Goal: Information Seeking & Learning: Compare options

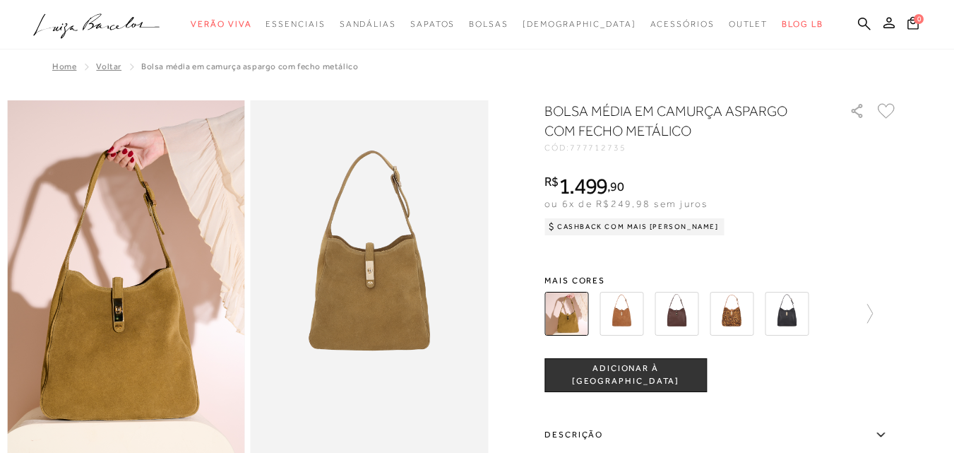
click at [800, 313] on img at bounding box center [787, 314] width 44 height 44
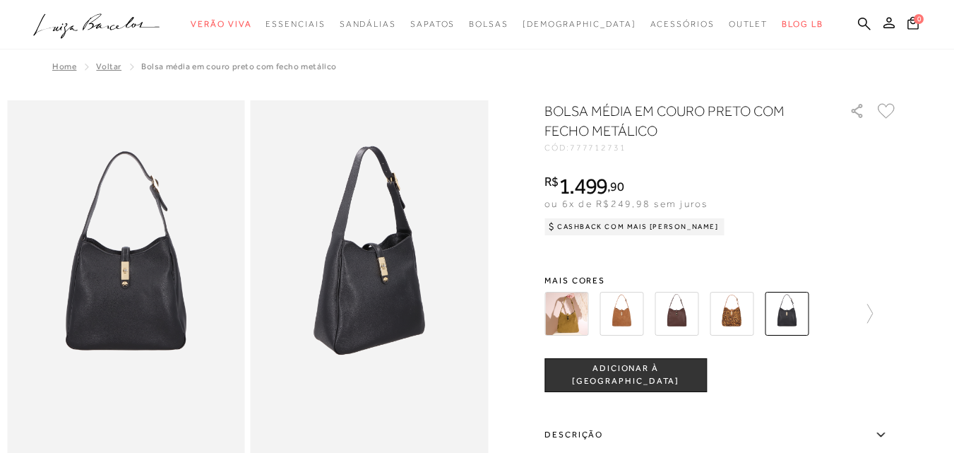
click at [744, 249] on div "BOLSA MÉDIA EM COURO PRETO COM FECHO METÁLICO CÓD: 777712731 × É necessário sel…" at bounding box center [721, 388] width 353 height 574
click at [745, 323] on img at bounding box center [732, 314] width 44 height 44
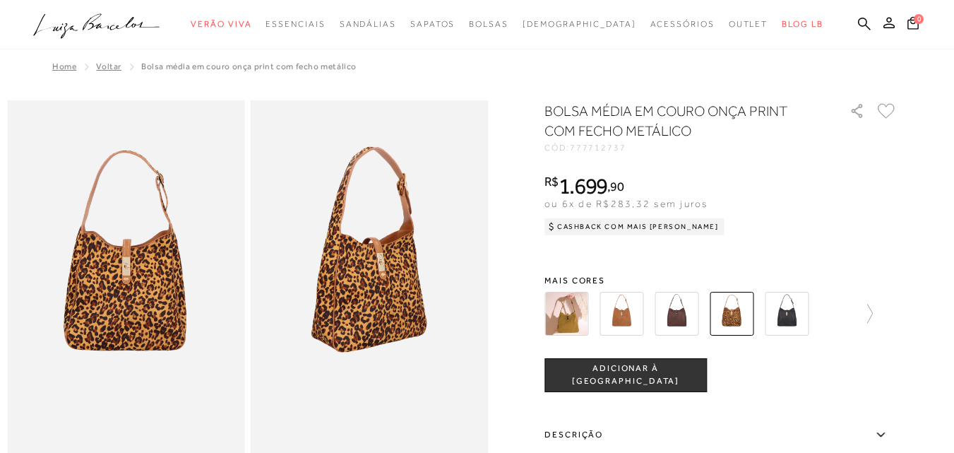
click at [675, 311] on img at bounding box center [677, 314] width 44 height 44
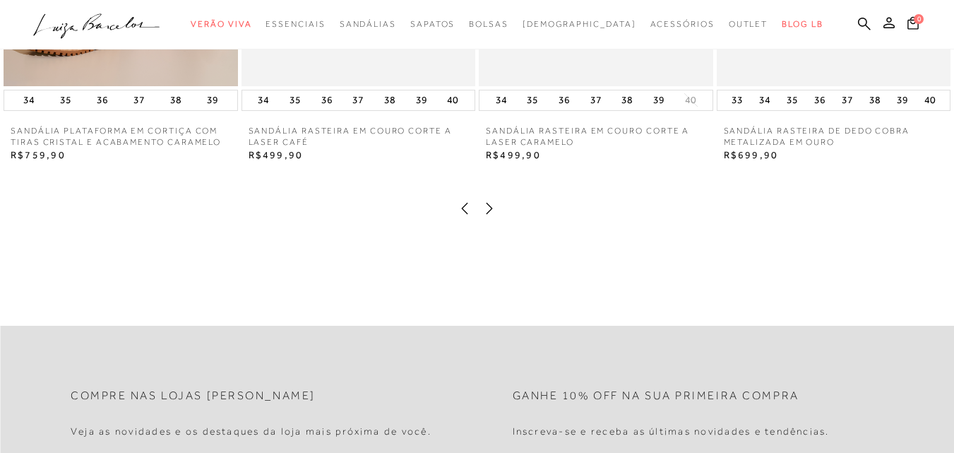
scroll to position [989, 0]
